Goal: Task Accomplishment & Management: Use online tool/utility

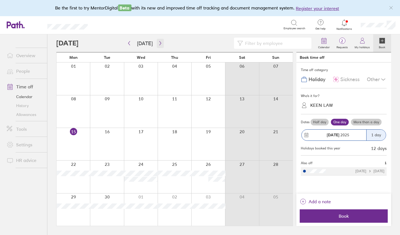
click at [159, 43] on icon "button" at bounding box center [160, 43] width 2 height 4
click at [158, 45] on icon "button" at bounding box center [160, 43] width 4 height 4
click at [128, 43] on icon "button" at bounding box center [129, 43] width 2 height 4
click at [158, 45] on icon "button" at bounding box center [160, 43] width 4 height 4
click at [159, 45] on icon "button" at bounding box center [160, 43] width 2 height 4
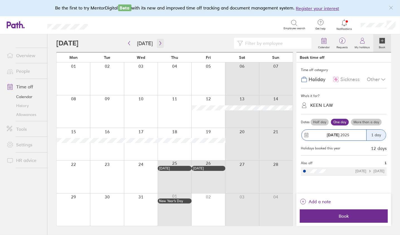
click at [158, 43] on icon "button" at bounding box center [160, 43] width 4 height 4
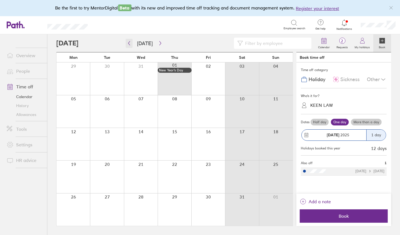
click at [130, 45] on icon "button" at bounding box center [129, 43] width 4 height 4
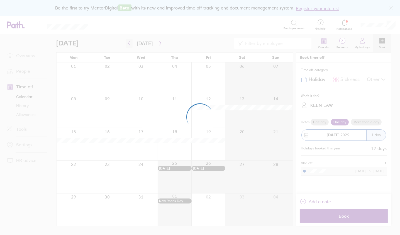
click at [130, 45] on div at bounding box center [200, 117] width 400 height 235
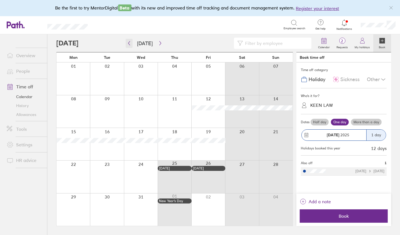
click at [129, 42] on icon "button" at bounding box center [129, 43] width 4 height 4
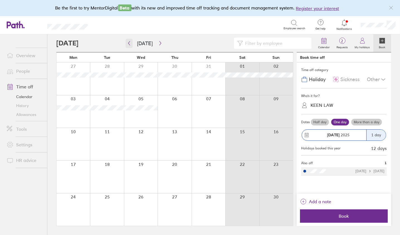
click at [128, 44] on icon "button" at bounding box center [129, 43] width 4 height 4
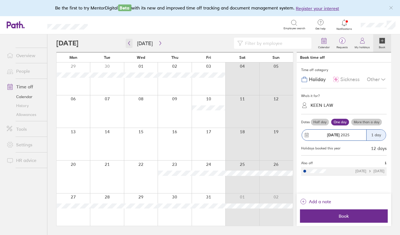
click at [130, 44] on icon "button" at bounding box center [129, 43] width 4 height 4
click at [158, 43] on icon "button" at bounding box center [160, 43] width 4 height 4
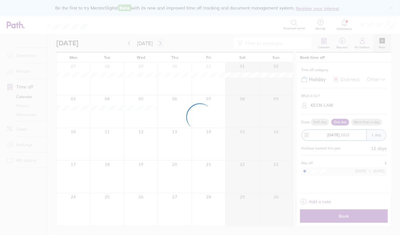
click at [158, 43] on div at bounding box center [200, 117] width 400 height 235
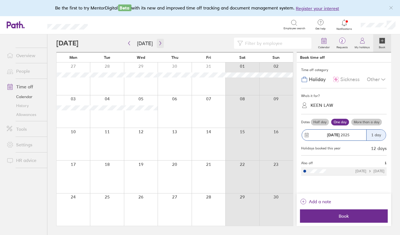
click at [159, 43] on icon "button" at bounding box center [160, 43] width 4 height 4
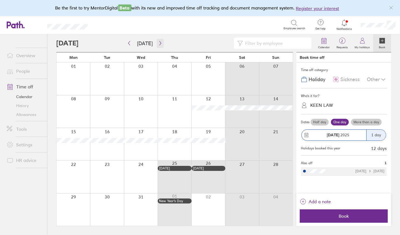
click at [159, 43] on icon "button" at bounding box center [160, 43] width 4 height 4
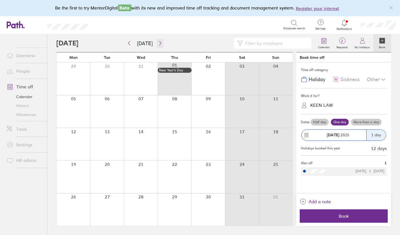
click at [159, 44] on icon "button" at bounding box center [160, 43] width 4 height 4
